Goal: Transaction & Acquisition: Purchase product/service

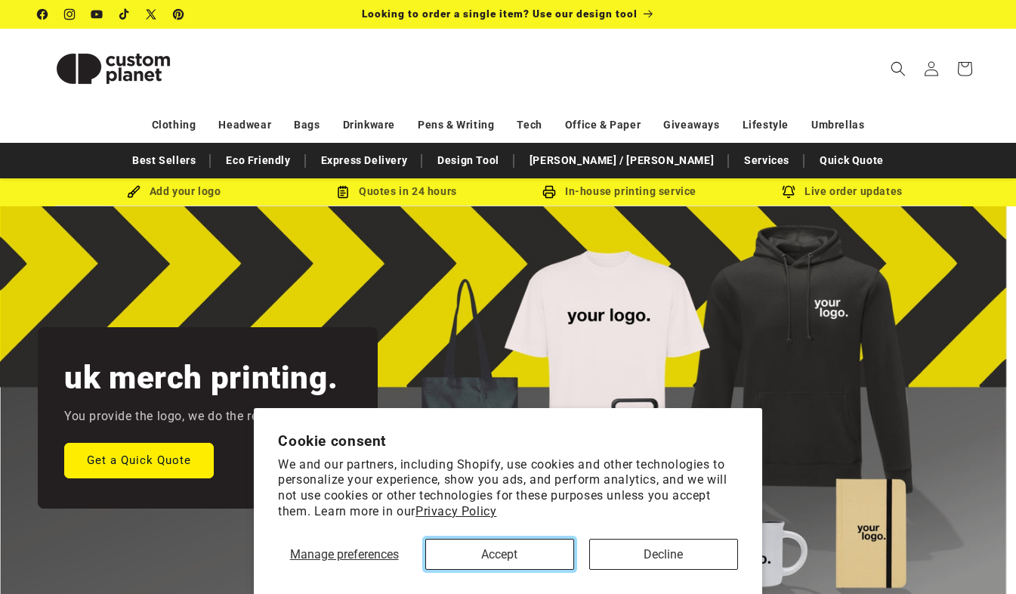
click at [499, 548] on button "Accept" at bounding box center [499, 554] width 149 height 31
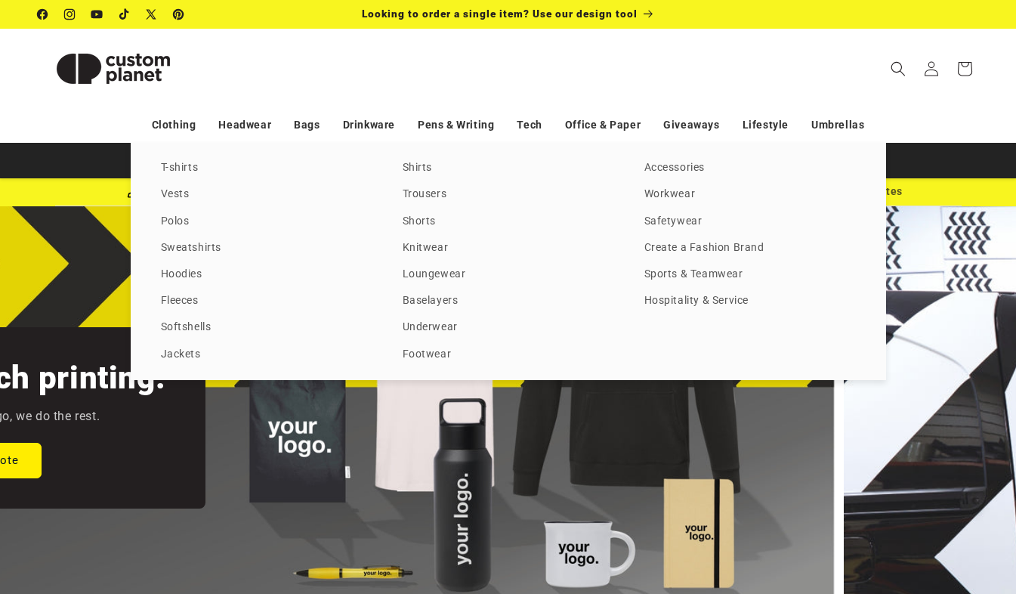
click at [189, 216] on link "Polos" at bounding box center [267, 222] width 212 height 20
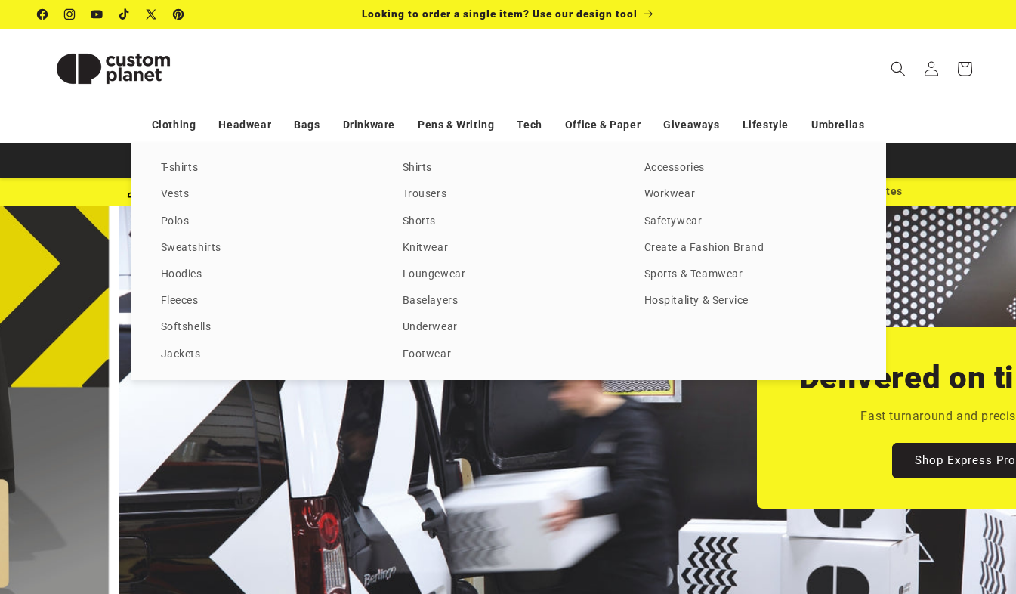
scroll to position [0, 1016]
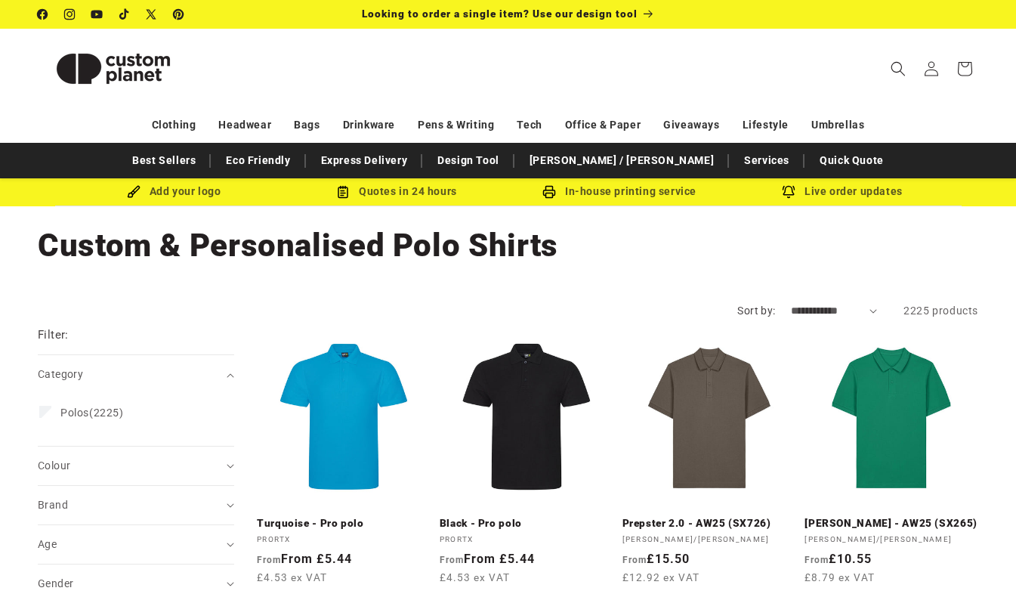
click at [884, 79] on span "Search" at bounding box center [898, 68] width 33 height 33
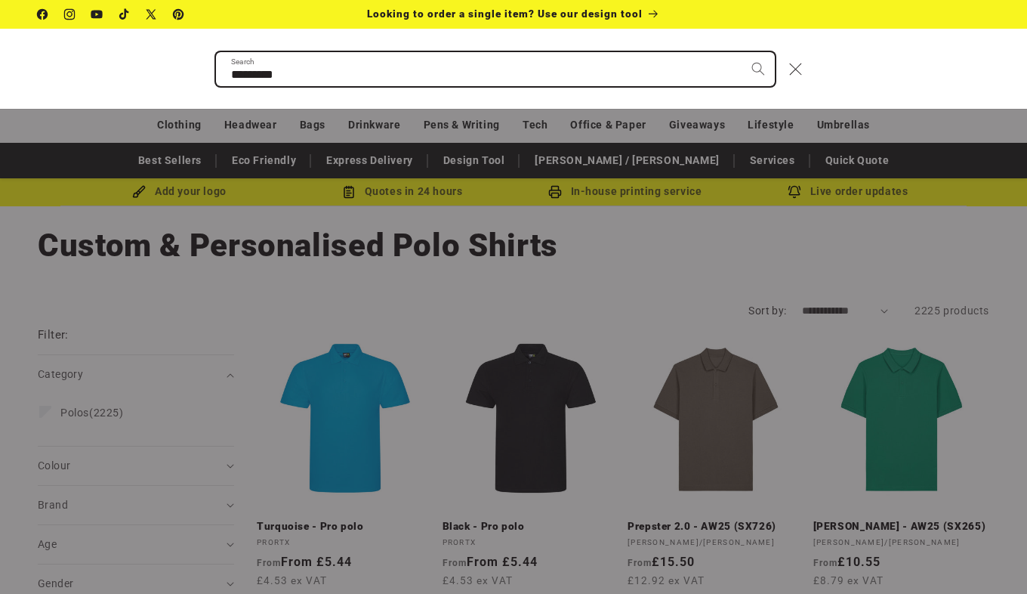
type input "*********"
click at [742, 52] on button "Search" at bounding box center [758, 68] width 33 height 33
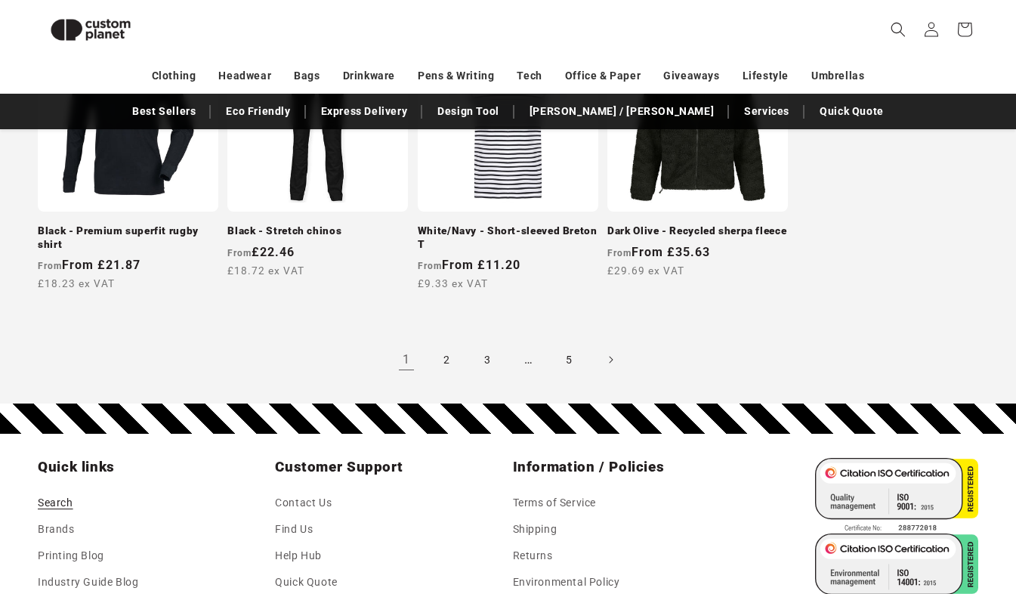
scroll to position [1504, 0]
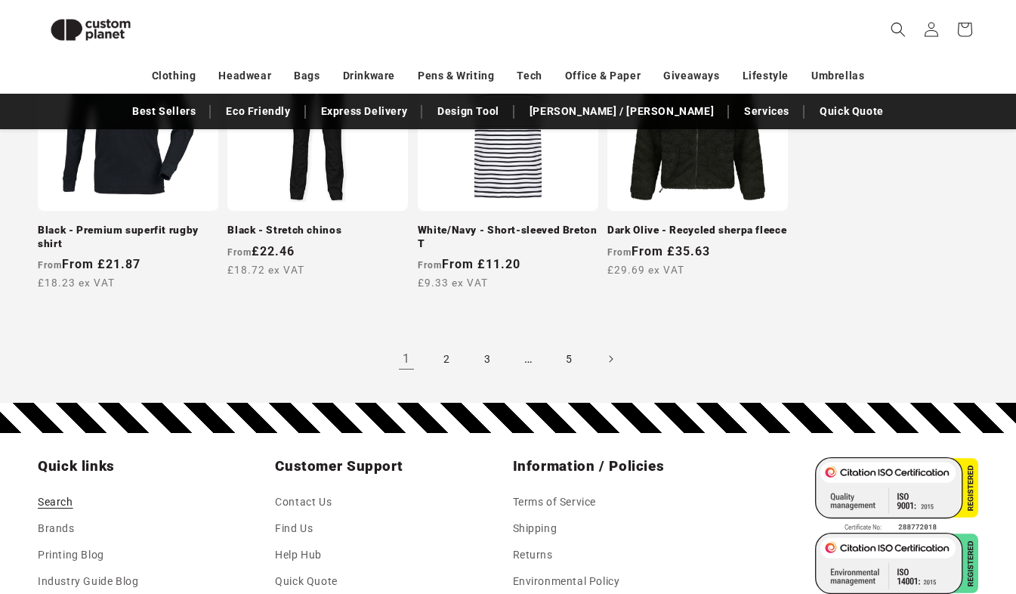
click at [448, 357] on link "2" at bounding box center [447, 358] width 33 height 33
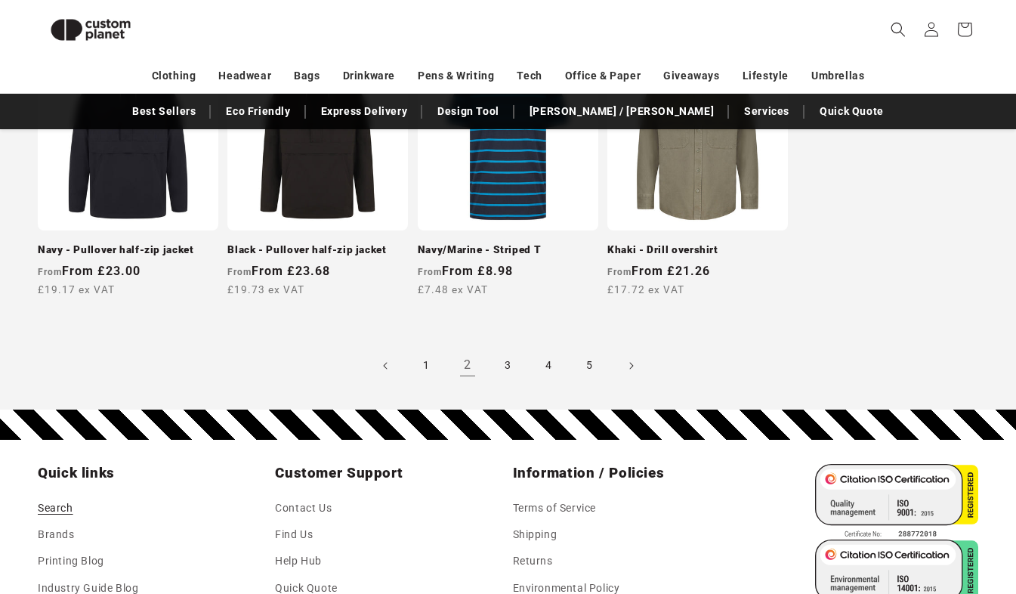
scroll to position [1489, 0]
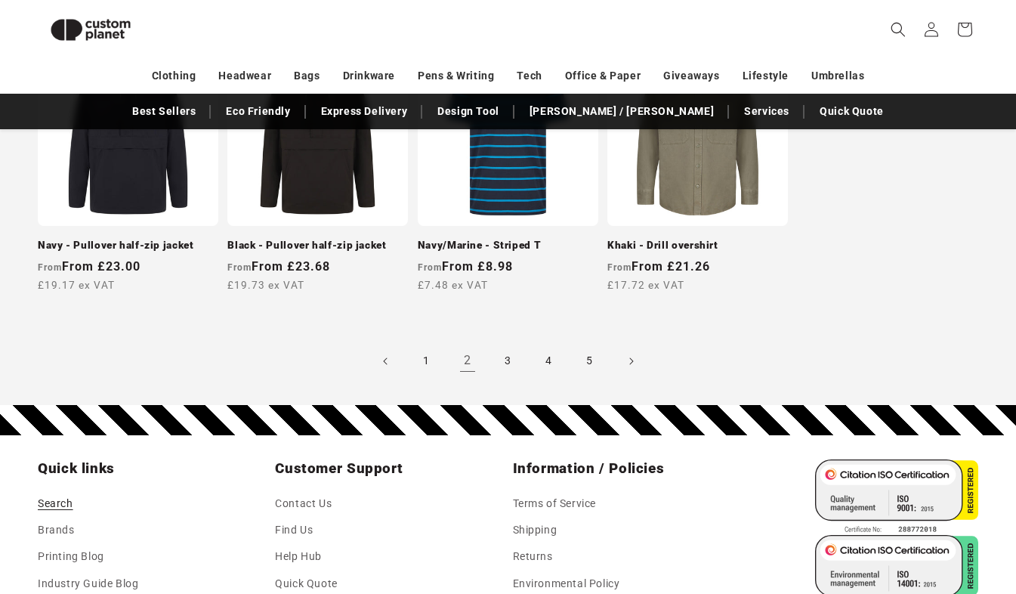
click at [502, 361] on link "3" at bounding box center [508, 360] width 33 height 33
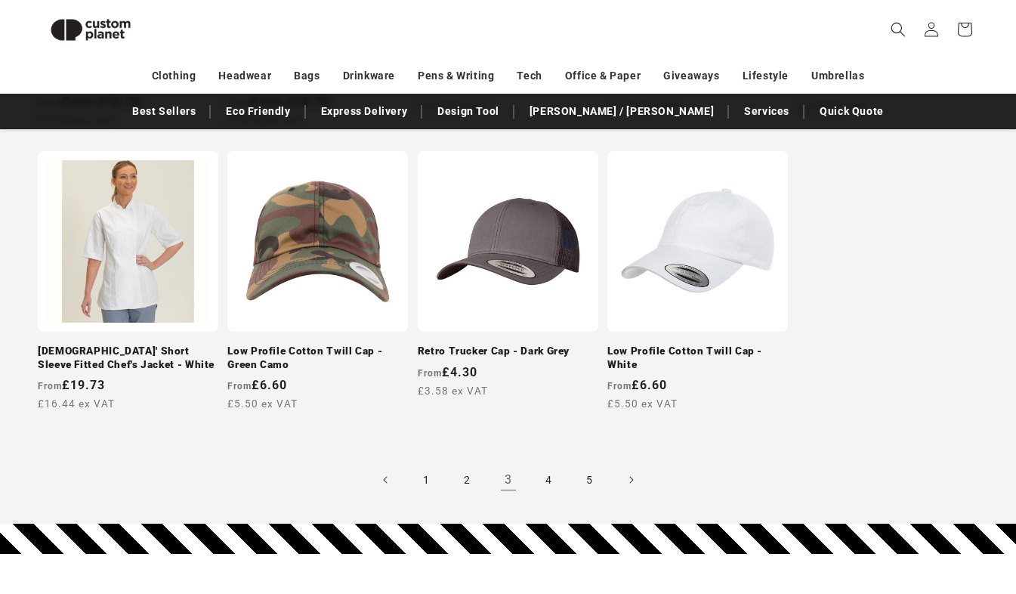
scroll to position [1391, 0]
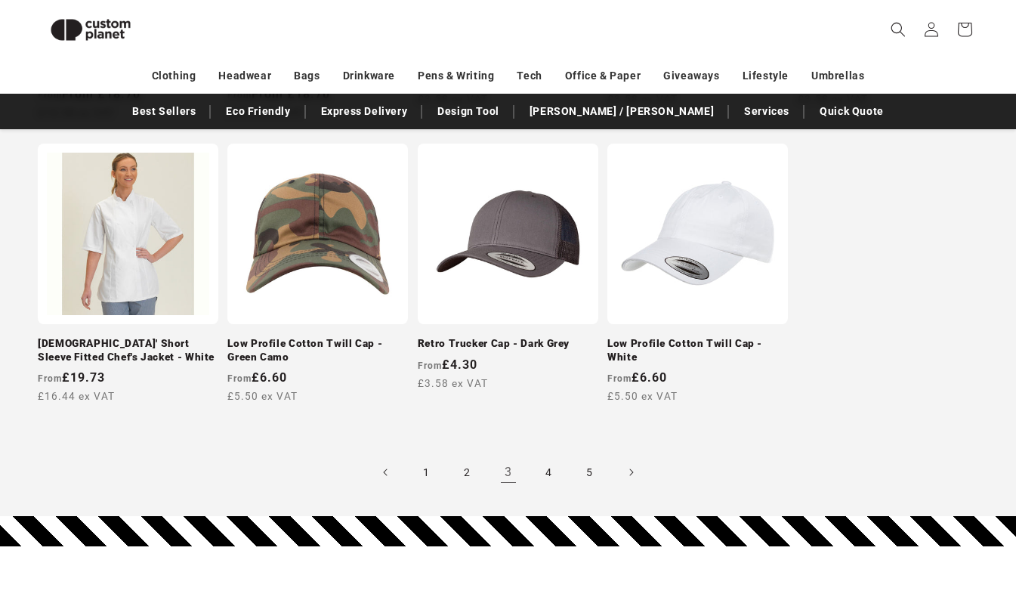
click at [548, 478] on link "4" at bounding box center [549, 472] width 33 height 33
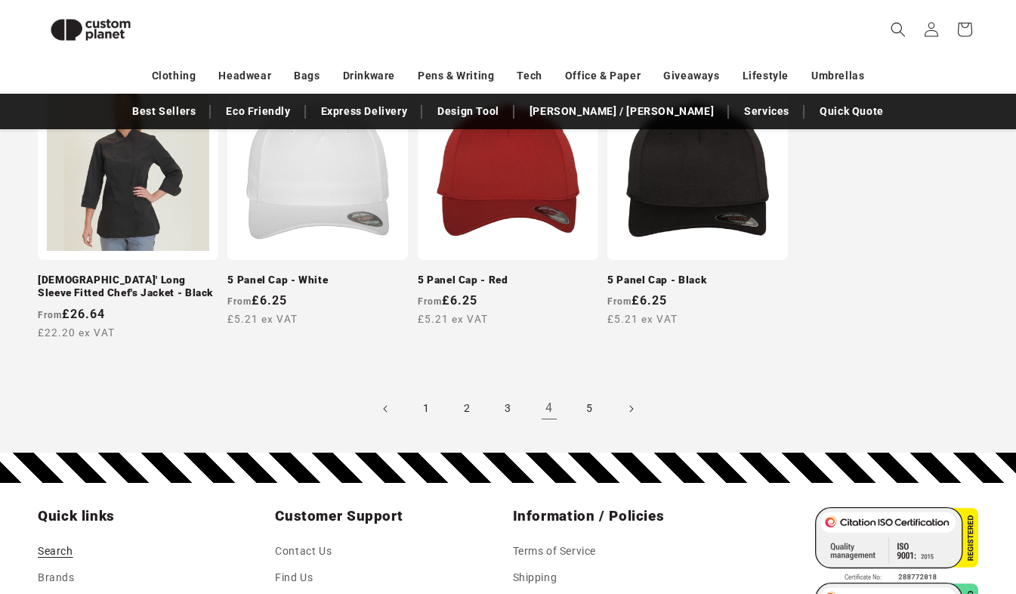
scroll to position [1694, 0]
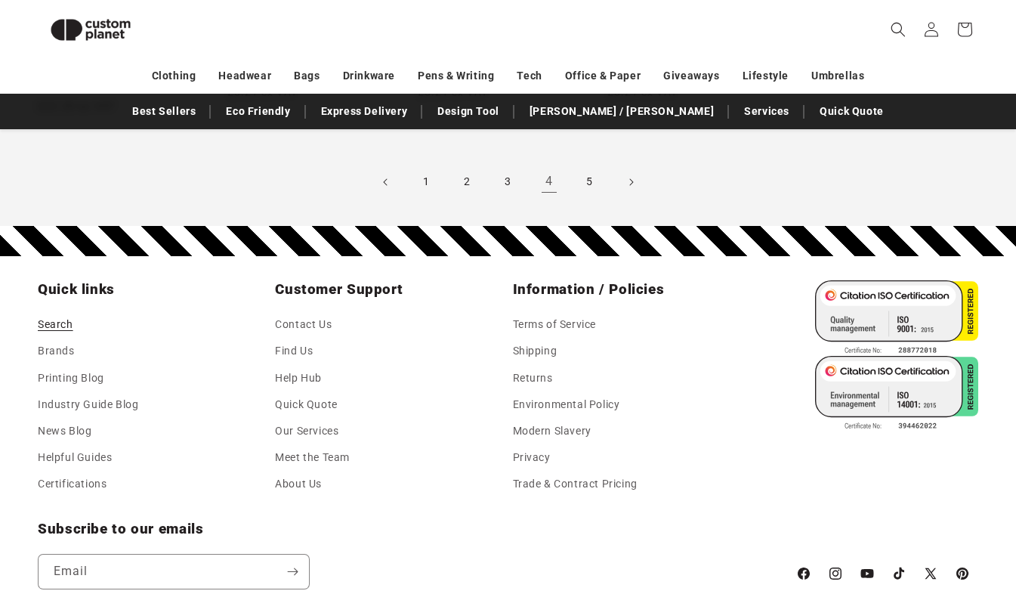
click at [596, 165] on link "5" at bounding box center [589, 181] width 33 height 33
